Goal: Ask a question

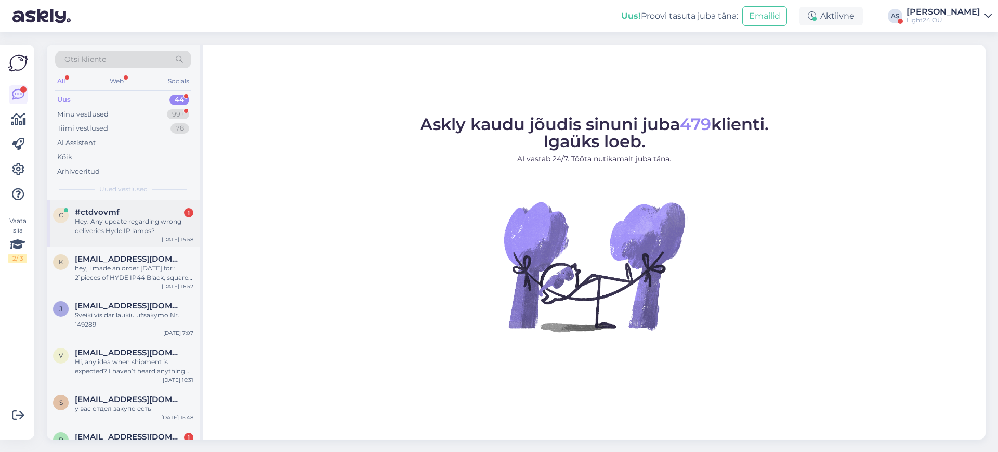
click at [135, 218] on div "Hey. Any update regarding wrong deliveries Hyde IP lamps?" at bounding box center [134, 226] width 119 height 19
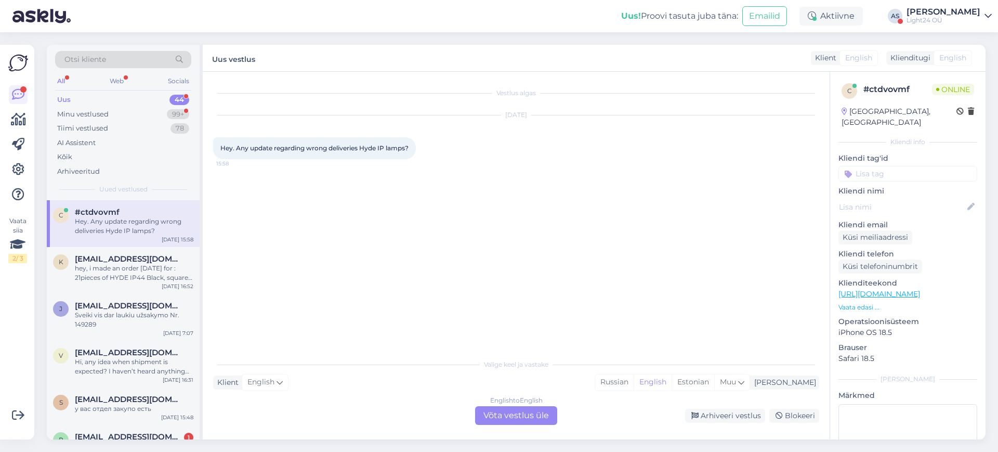
click at [518, 416] on div "English to English Võta vestlus üle" at bounding box center [516, 415] width 82 height 19
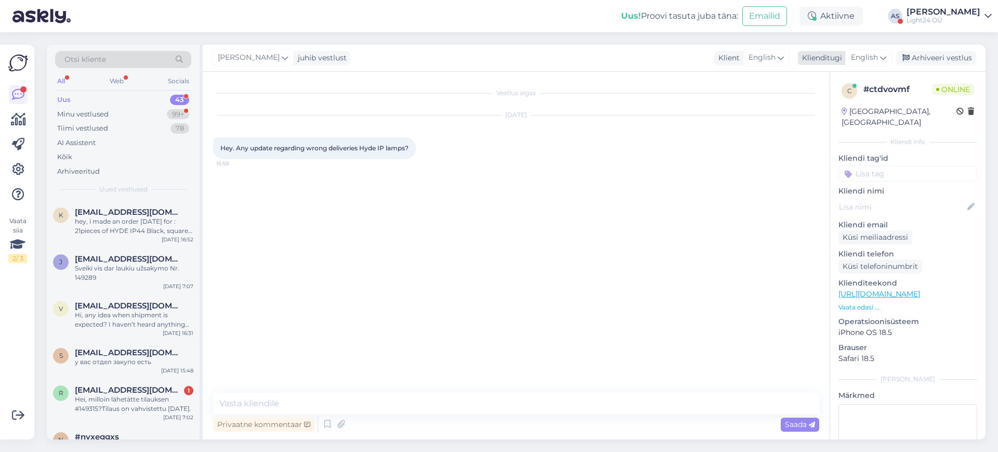
click at [883, 58] on icon at bounding box center [883, 57] width 6 height 11
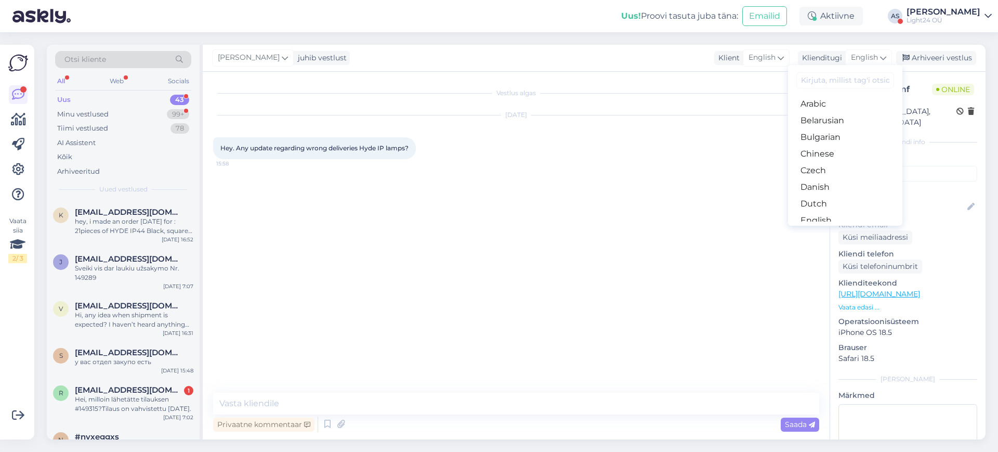
click at [832, 80] on input at bounding box center [845, 80] width 98 height 16
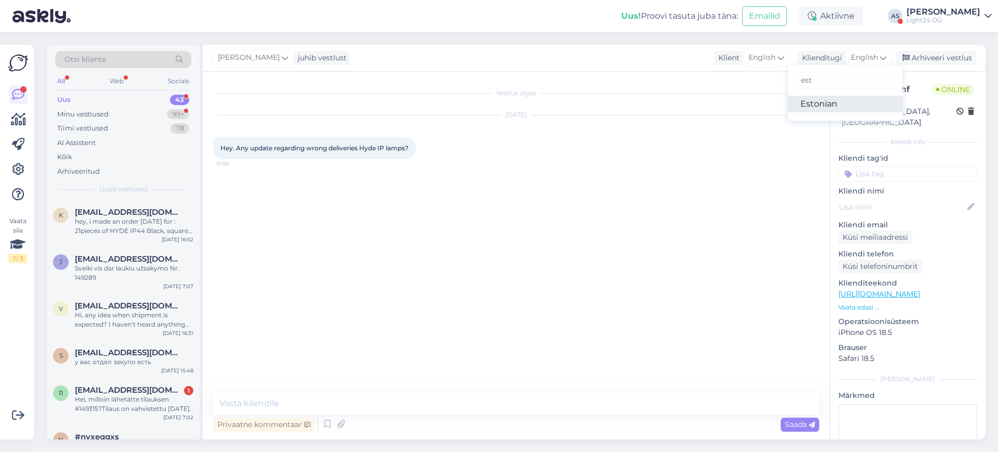
type input "est"
click at [815, 102] on link "Estonian" at bounding box center [845, 104] width 114 height 17
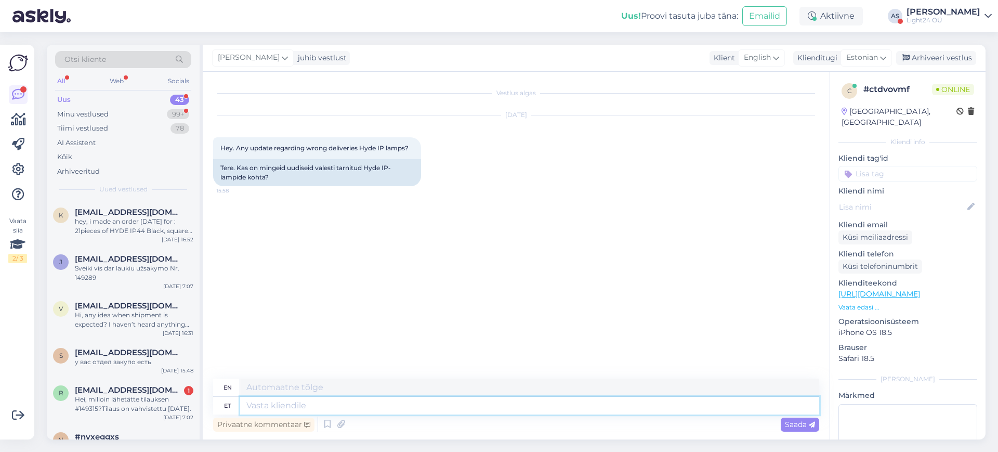
click at [323, 409] on textarea at bounding box center [529, 406] width 579 height 18
type textarea "Tere,"
type textarea "Hello"
type textarea "Tere,j"
type textarea "Hello,"
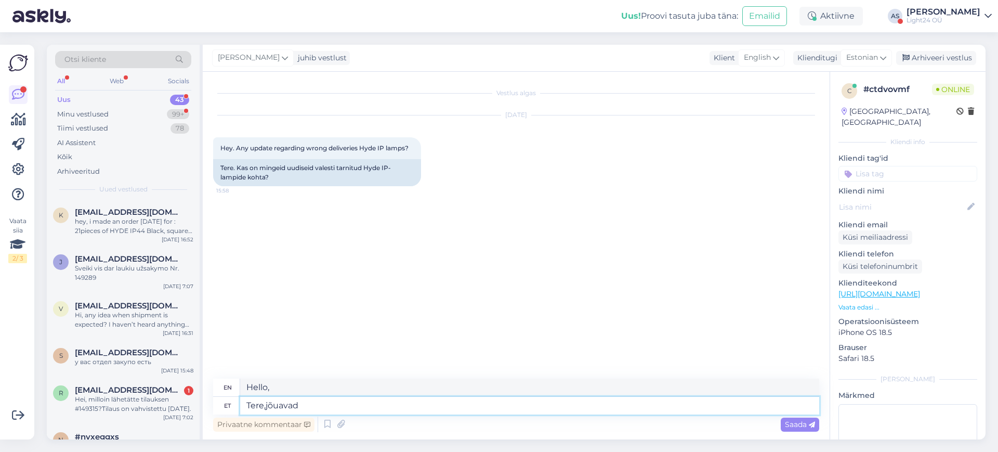
type textarea "Tere,jõuavad"
type textarea "Hello, they are open."
type textarea "Tere,jõuavad meile"
type textarea "Hello, they are reaching [GEOGRAPHIC_DATA]."
type textarea "Tere,jõuavad meile neljapäeval"
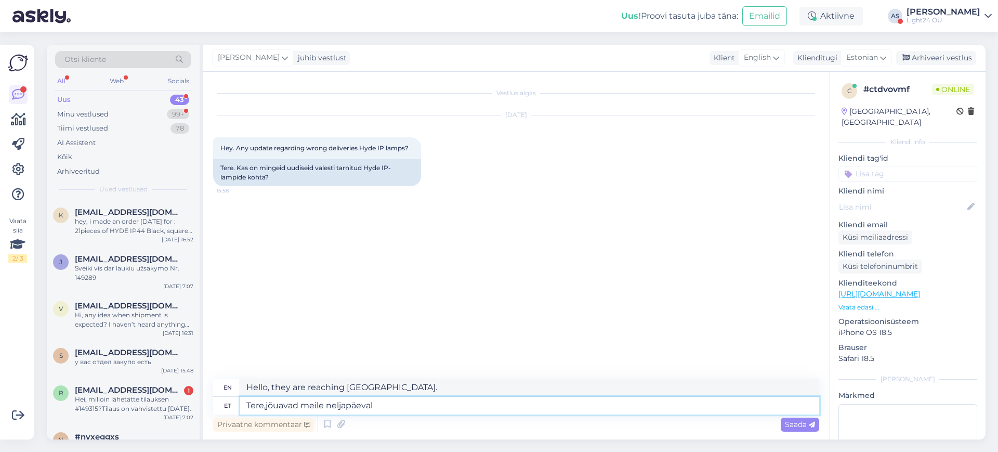
type textarea "Hello, they will arrive [DATE]."
type textarea "Tere,jõuavad meile neljapäeval"
click at [795, 429] on div "Saada" at bounding box center [800, 424] width 38 height 14
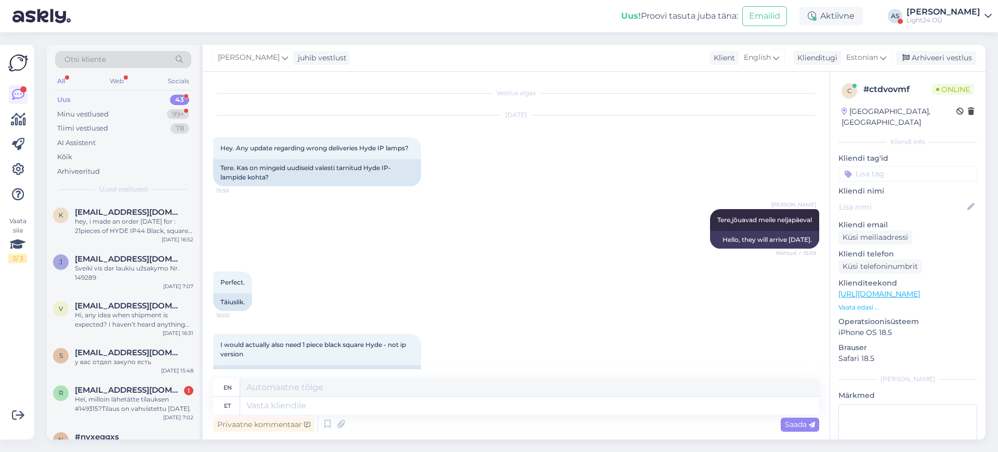
scroll to position [34, 0]
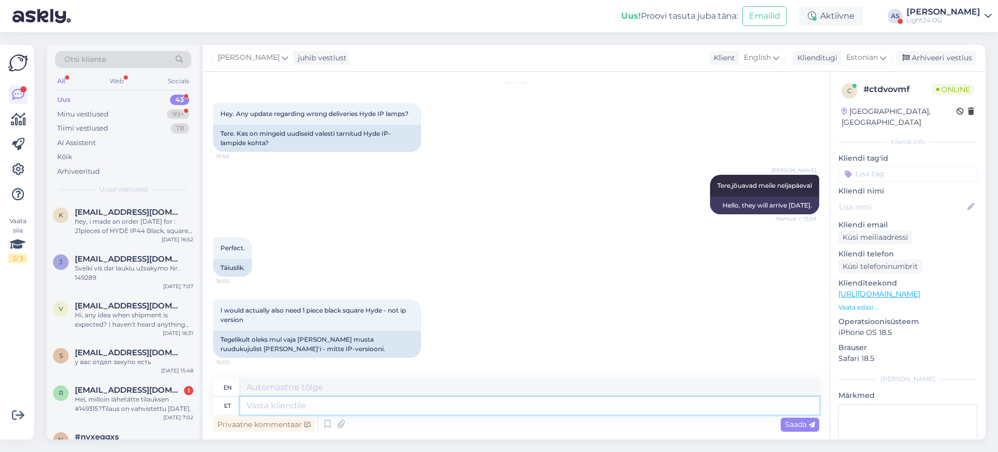
click at [404, 410] on textarea at bounding box center [529, 406] width 579 height 18
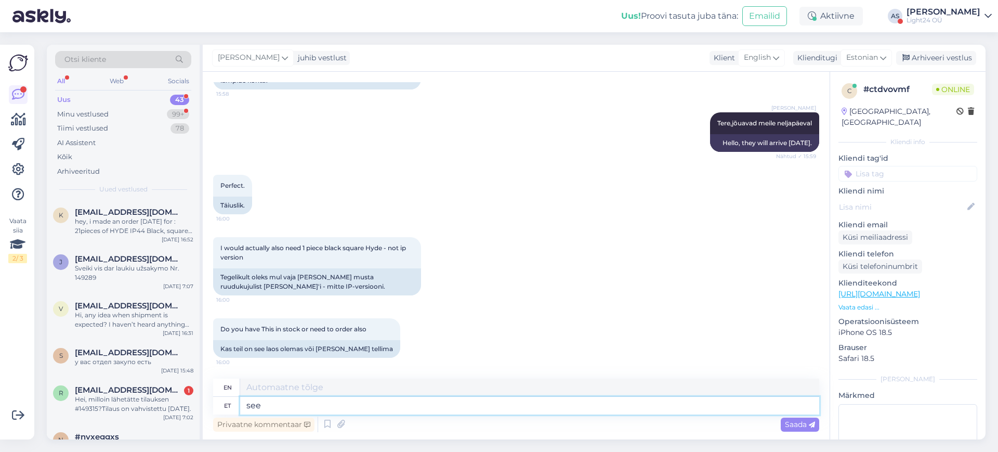
type textarea "see"
type textarea "this"
type textarea "see mudel p"
type textarea "this model"
type textarea "see mudel peaks"
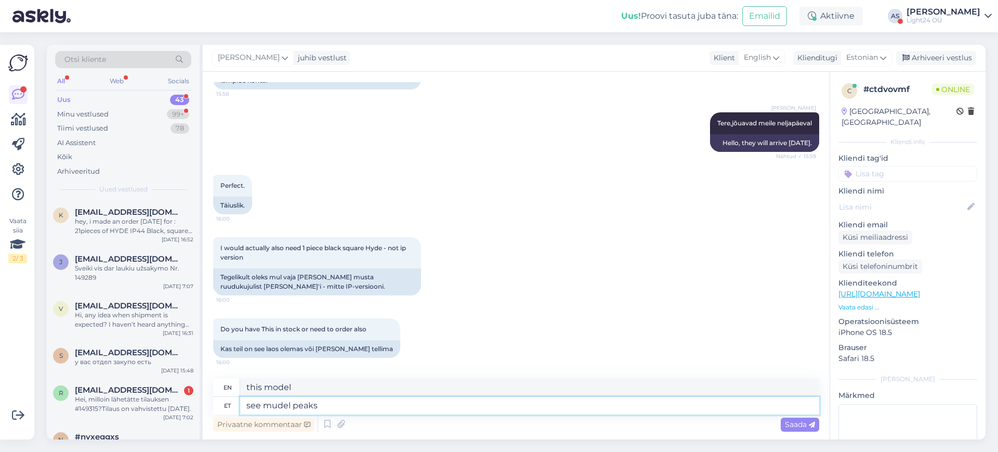
type textarea "this model should"
type textarea "see mudel peaks olema"
type textarea "this model should be"
type textarea "see mudel peaks olema [GEOGRAPHIC_DATA],"
type textarea "this model should be in stock,"
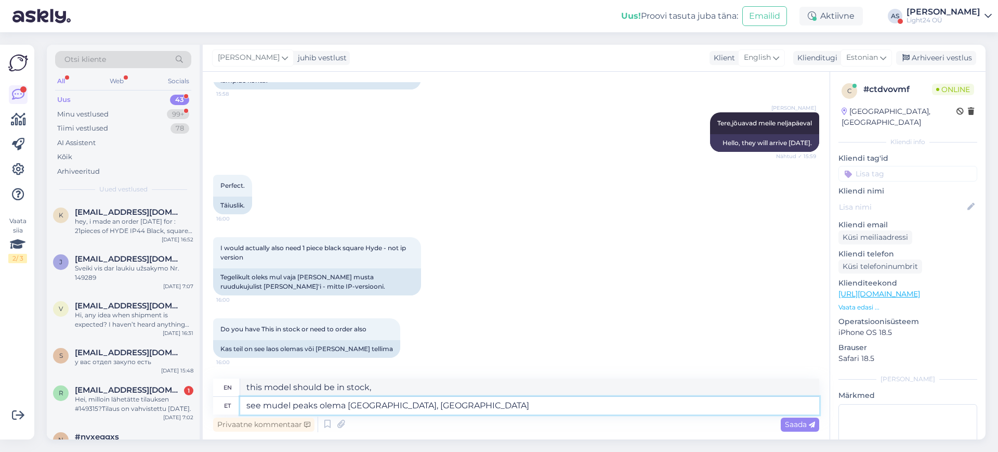
type textarea "see mudel peaks olema [GEOGRAPHIC_DATA], [GEOGRAPHIC_DATA]"
type textarea "this model should be in stock, I"
type textarea "see mudel peaks olema [GEOGRAPHIC_DATA], ma küsin j"
type textarea "this model should be in stock, I'm asking"
type textarea "see mudel peaks olema [GEOGRAPHIC_DATA], ma küsin järgi"
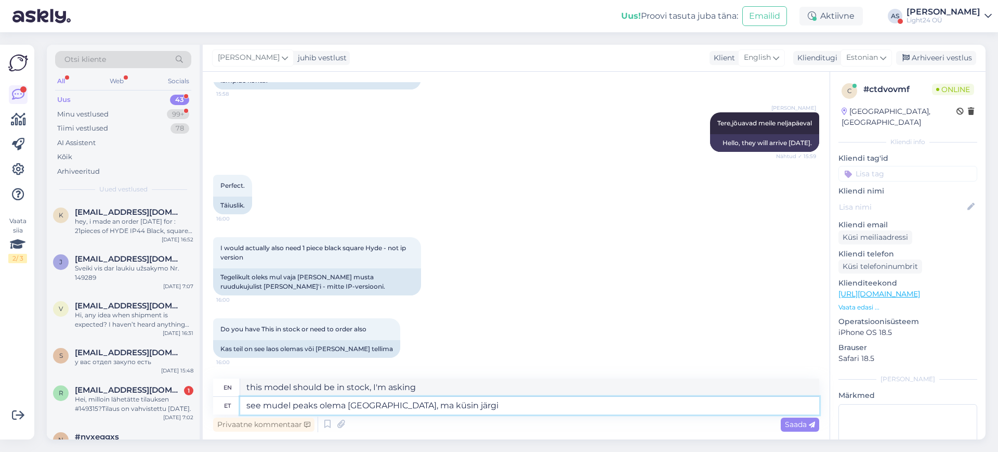
type textarea "This model should be in stock, I'll ask."
type textarea "see mudel peaks olema [GEOGRAPHIC_DATA], ma küsin järgi ja an"
type textarea "This model should be in stock, I'll ask and"
type textarea "see mudel peaks olema [GEOGRAPHIC_DATA], ma küsin järgi [PERSON_NAME] s"
type textarea "This model should be in stock, I'll ask and get it."
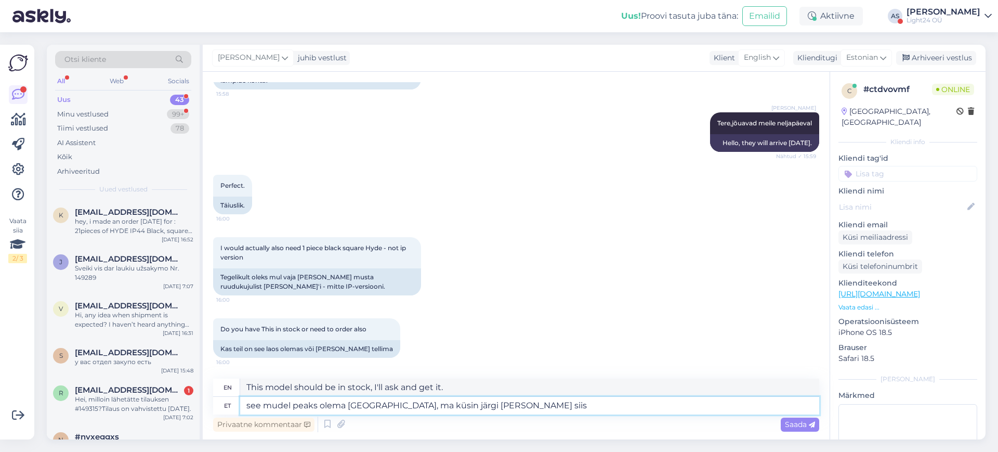
type textarea "see mudel peaks olema [GEOGRAPHIC_DATA], ma küsin järgi [PERSON_NAME] siis t"
type textarea "This model should be in stock, I'll ask and then I'll give it to you."
type textarea "see mudel peaks olema [GEOGRAPHIC_DATA], ma küsin järgi [PERSON_NAME] siis teil…"
type textarea "This model should be in stock, I'll ask and then give it to you."
type textarea "see mudel peaks olema [GEOGRAPHIC_DATA], ma küsin järgi [PERSON_NAME] siis teil…"
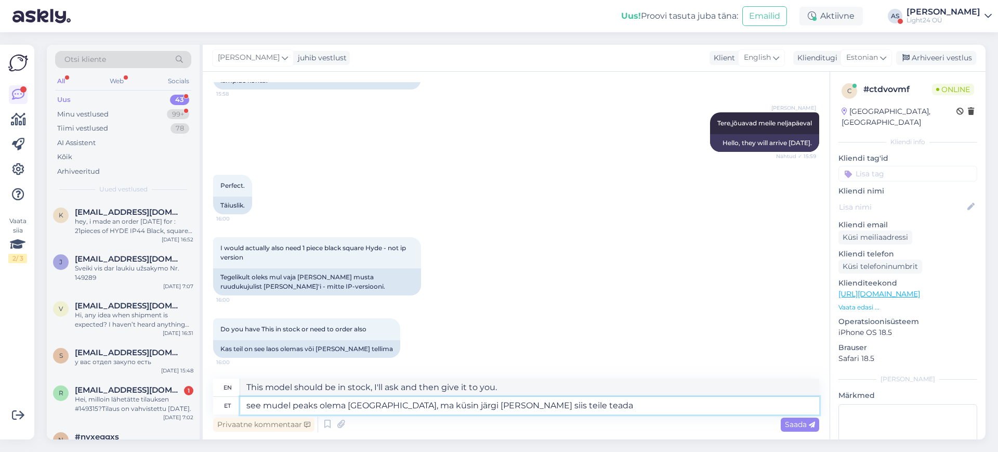
type textarea "This model should be in stock, I'll ask and let you know."
type textarea "see mudel peaks olema [GEOGRAPHIC_DATA], ma küsin järgi [PERSON_NAME] siis teil…"
click at [802, 428] on span "Saada" at bounding box center [800, 423] width 30 height 9
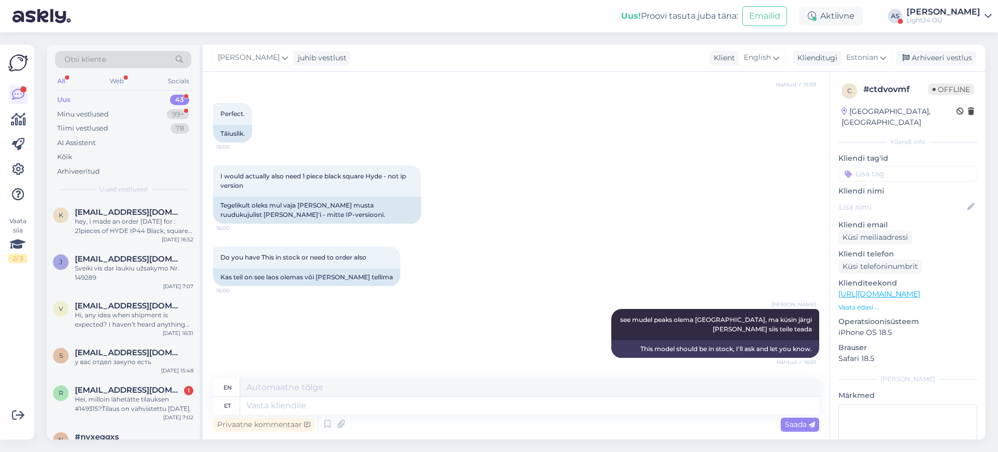
scroll to position [231, 0]
